Goal: Task Accomplishment & Management: Manage account settings

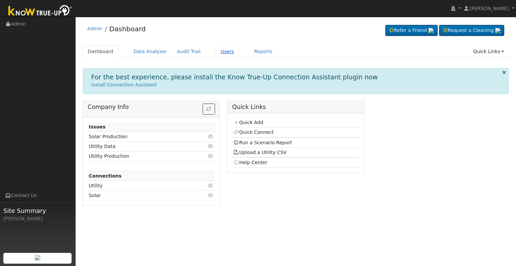
click at [216, 50] on link "Users" at bounding box center [228, 51] width 24 height 12
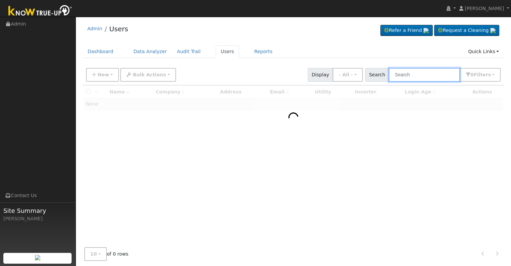
click at [407, 78] on input "text" at bounding box center [424, 75] width 71 height 14
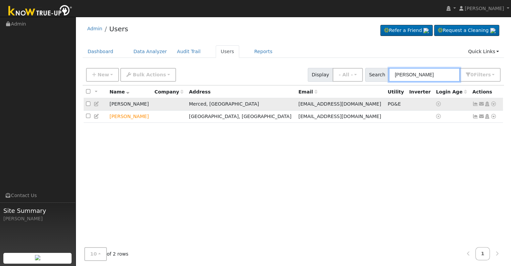
type input "george sanch"
click at [492, 104] on icon at bounding box center [493, 103] width 6 height 5
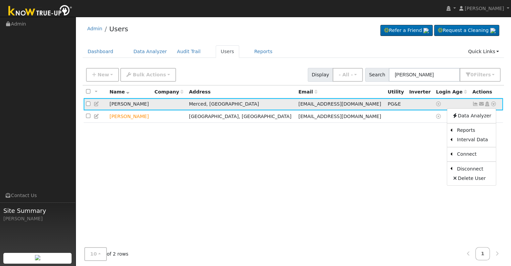
click at [486, 102] on icon at bounding box center [487, 103] width 6 height 5
